Goal: Transaction & Acquisition: Purchase product/service

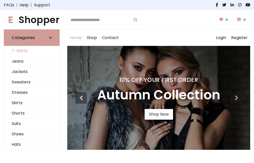
click at [32, 51] on link "T-Shirts" at bounding box center [31, 51] width 55 height 10
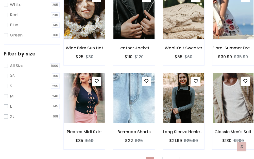
scroll to position [9, 0]
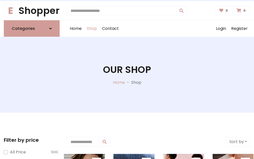
click at [127, 75] on h1 "Our Shop" at bounding box center [127, 69] width 48 height 11
click at [158, 29] on div "Home Shop Contact Log out Login Register" at bounding box center [158, 29] width 183 height 16
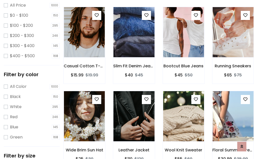
scroll to position [147, 0]
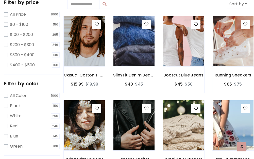
click at [183, 42] on img at bounding box center [183, 41] width 49 height 122
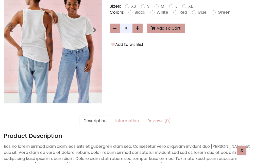
scroll to position [124, 0]
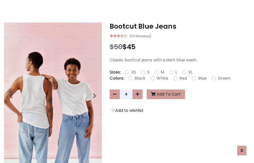
click at [180, 26] on h3 "Bootcut Blue Jeans" at bounding box center [180, 26] width 140 height 8
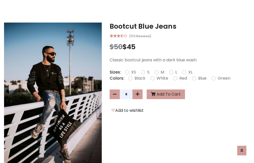
click at [180, 26] on h3 "Bootcut Blue Jeans" at bounding box center [180, 26] width 140 height 8
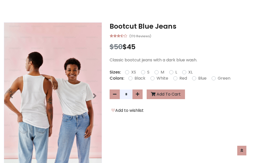
click at [180, 26] on h3 "Bootcut Blue Jeans" at bounding box center [180, 26] width 140 height 8
